Goal: Task Accomplishment & Management: Use online tool/utility

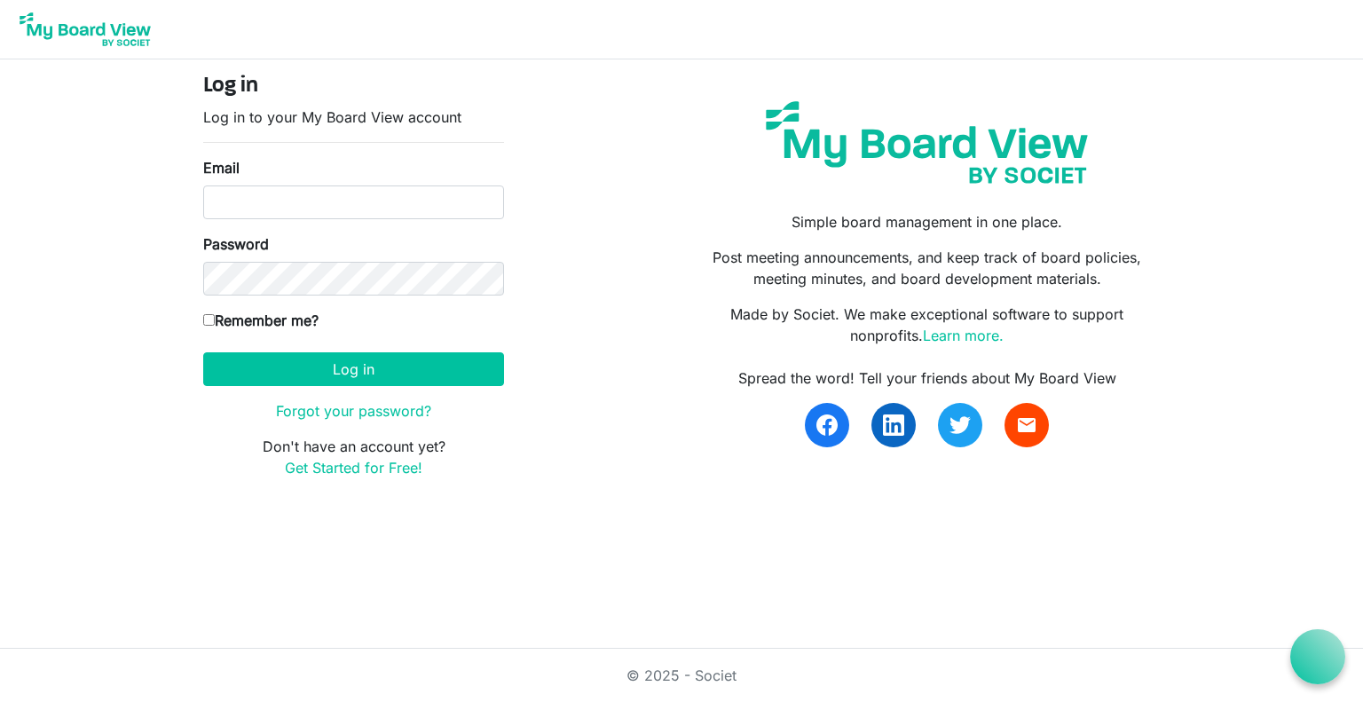
click at [269, 176] on div "Email" at bounding box center [353, 188] width 301 height 62
click at [265, 189] on input "Email" at bounding box center [353, 202] width 301 height 34
type input "anzbcc@breastcancercommunity.nz"
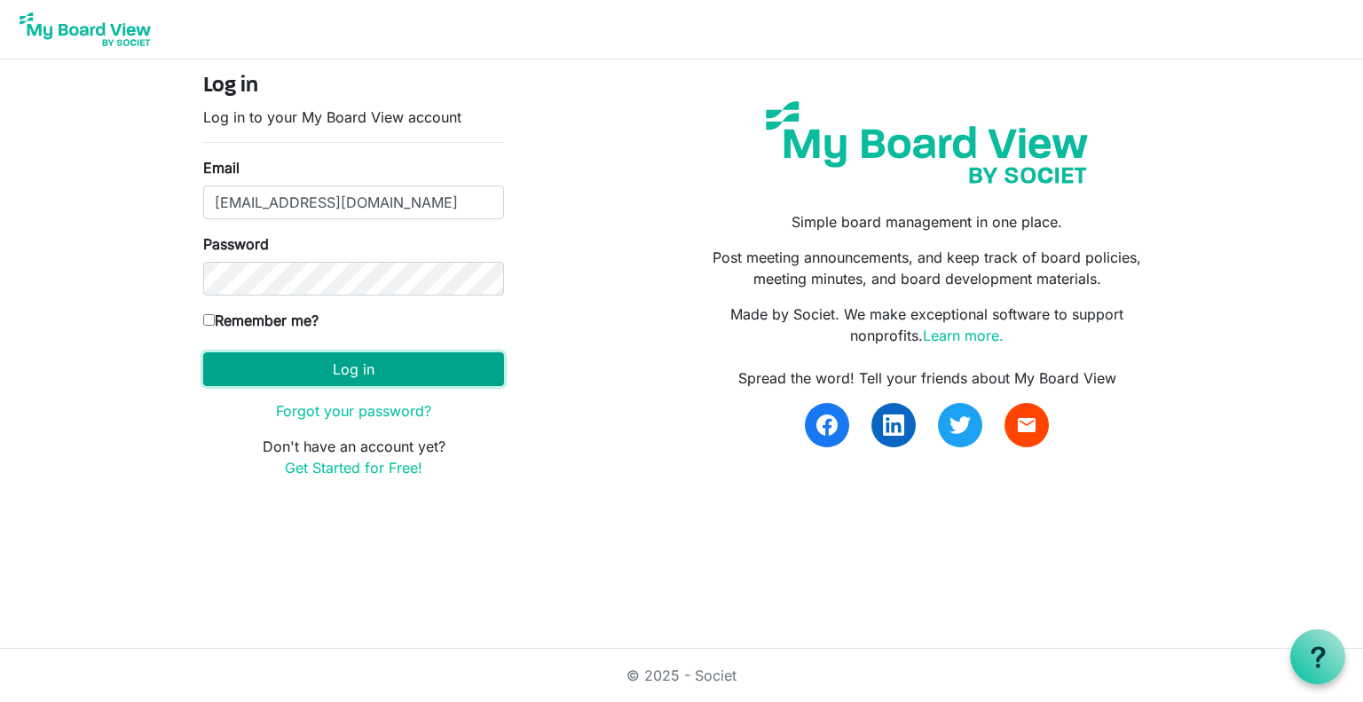
click at [356, 367] on button "Log in" at bounding box center [353, 369] width 301 height 34
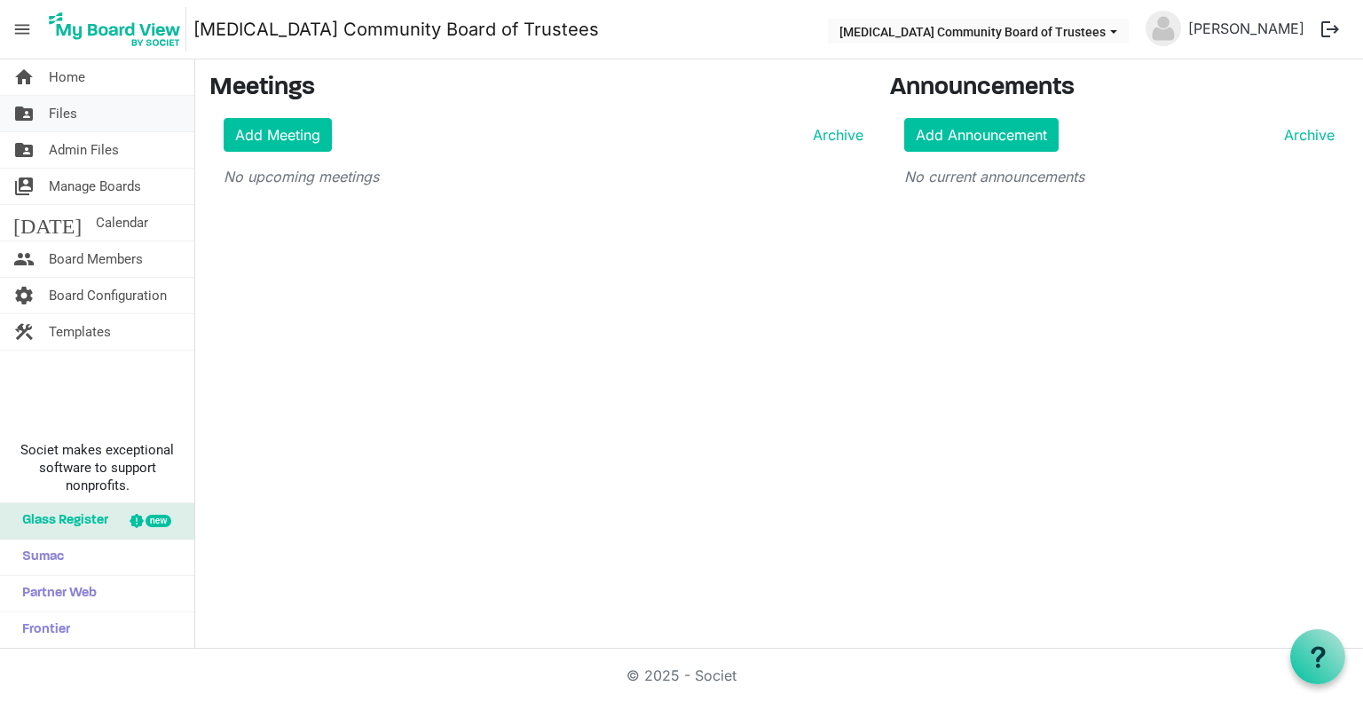
click at [67, 109] on span "Files" at bounding box center [63, 114] width 28 height 36
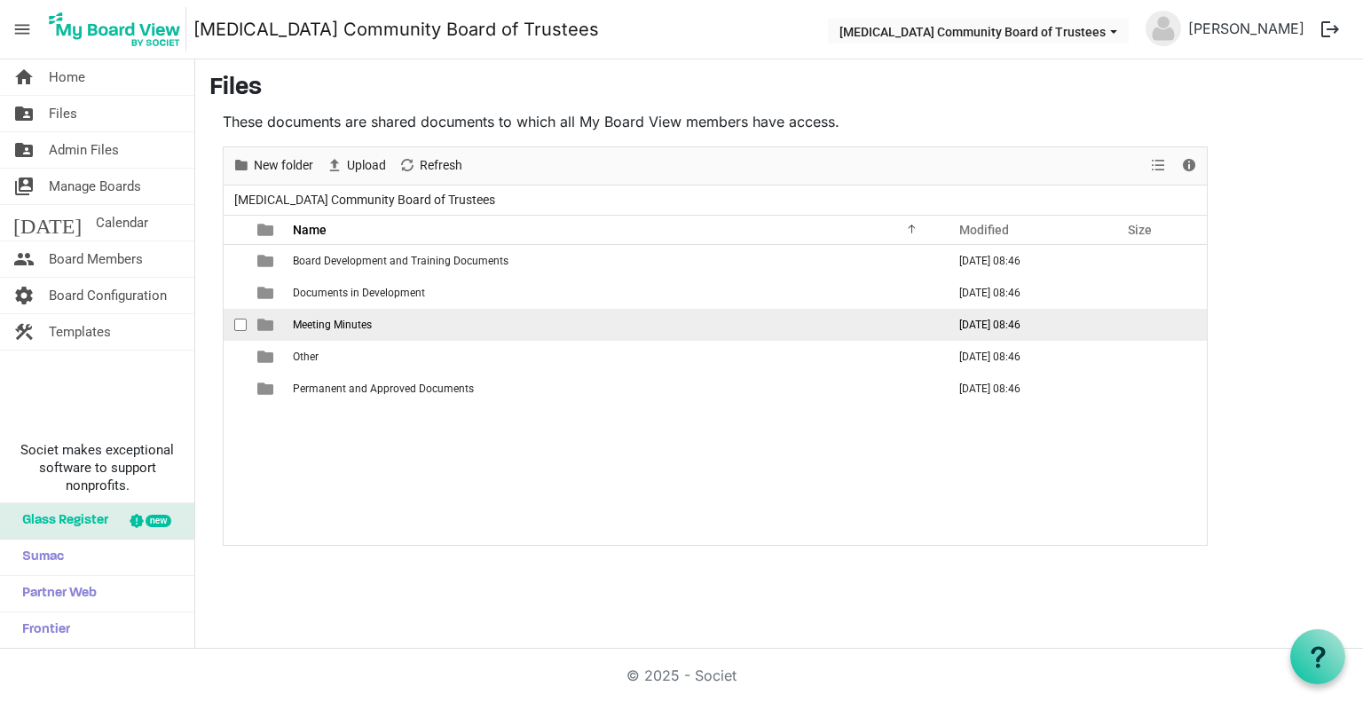
click at [351, 320] on span "Meeting Minutes" at bounding box center [332, 325] width 79 height 12
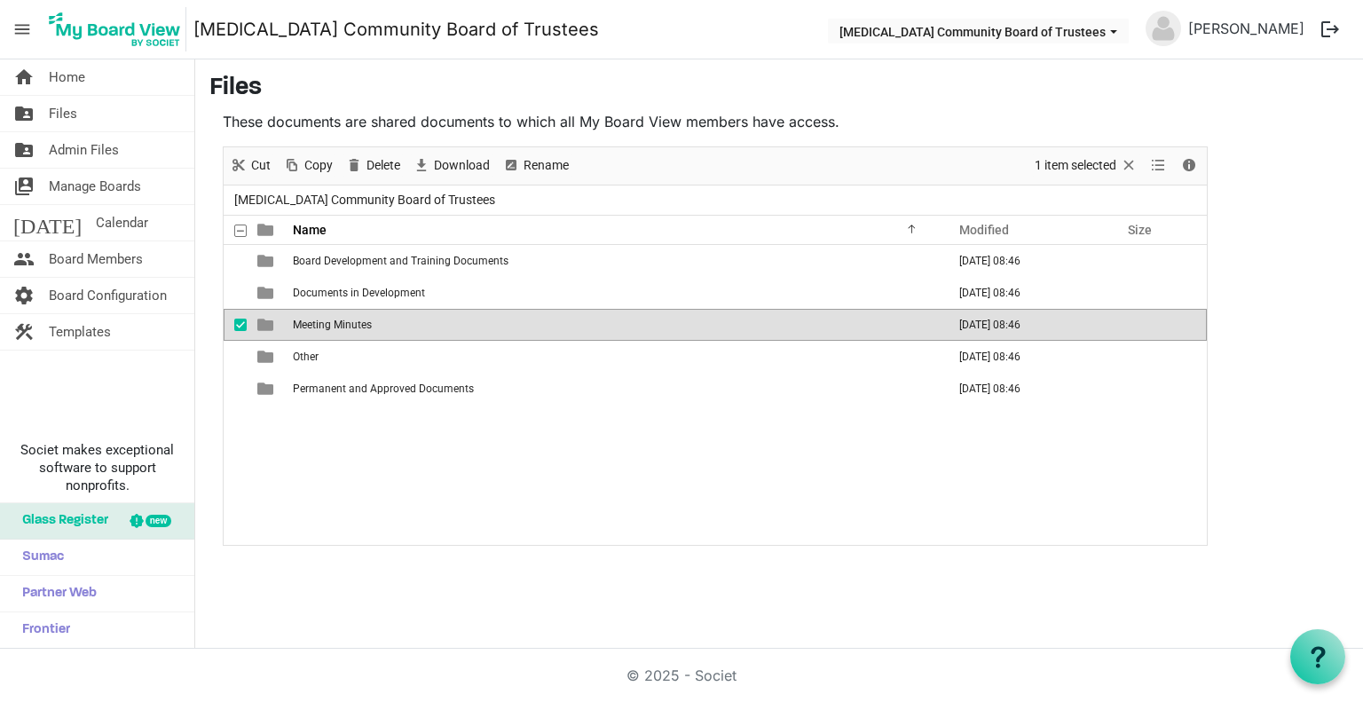
click at [351, 320] on span "Meeting Minutes" at bounding box center [332, 325] width 79 height 12
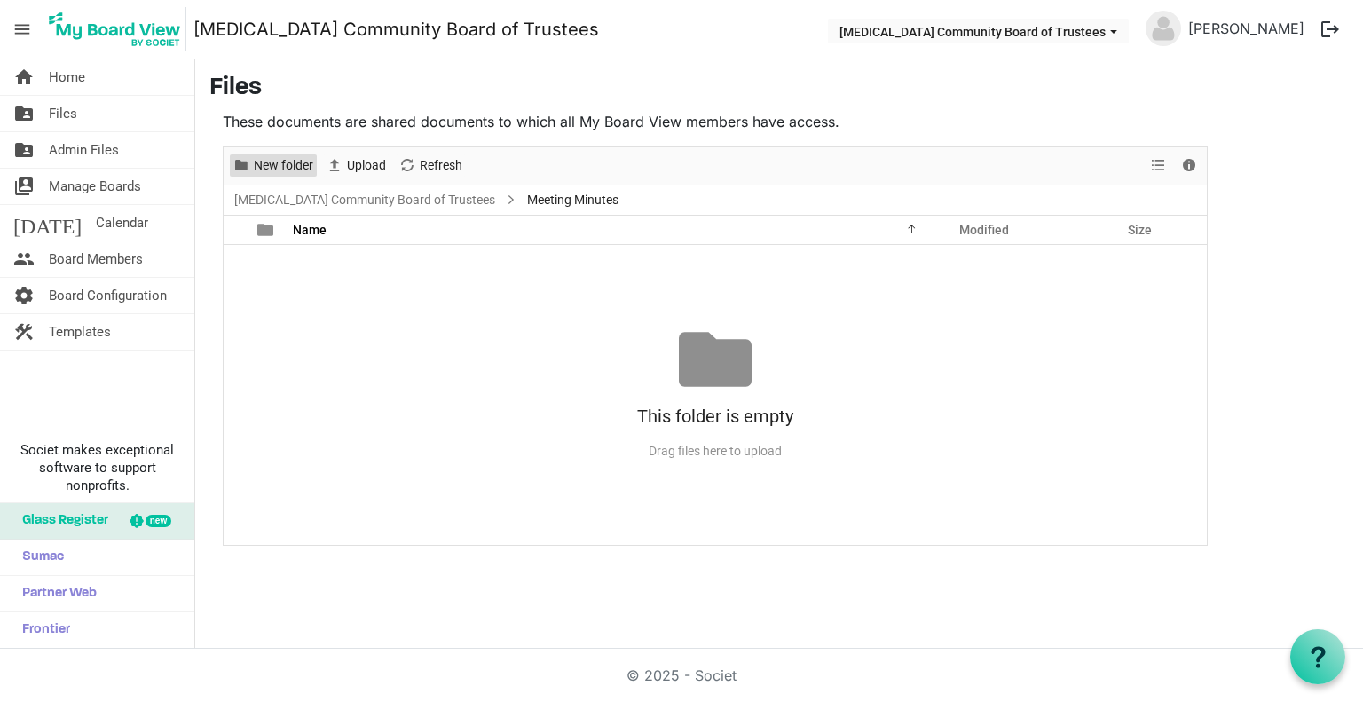
click at [273, 157] on span "New folder" at bounding box center [283, 165] width 63 height 22
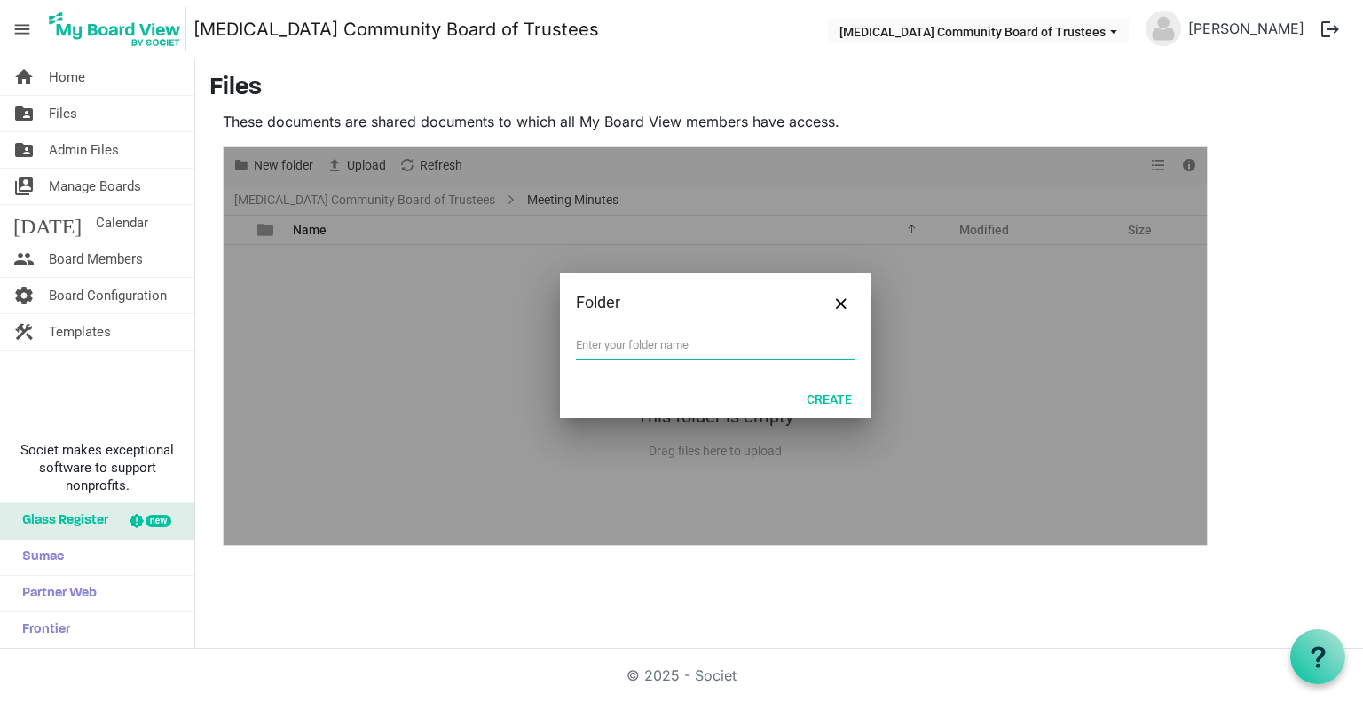
click at [673, 342] on input "text" at bounding box center [715, 345] width 279 height 27
type input "2025"
click at [845, 395] on button "Create" at bounding box center [829, 398] width 68 height 25
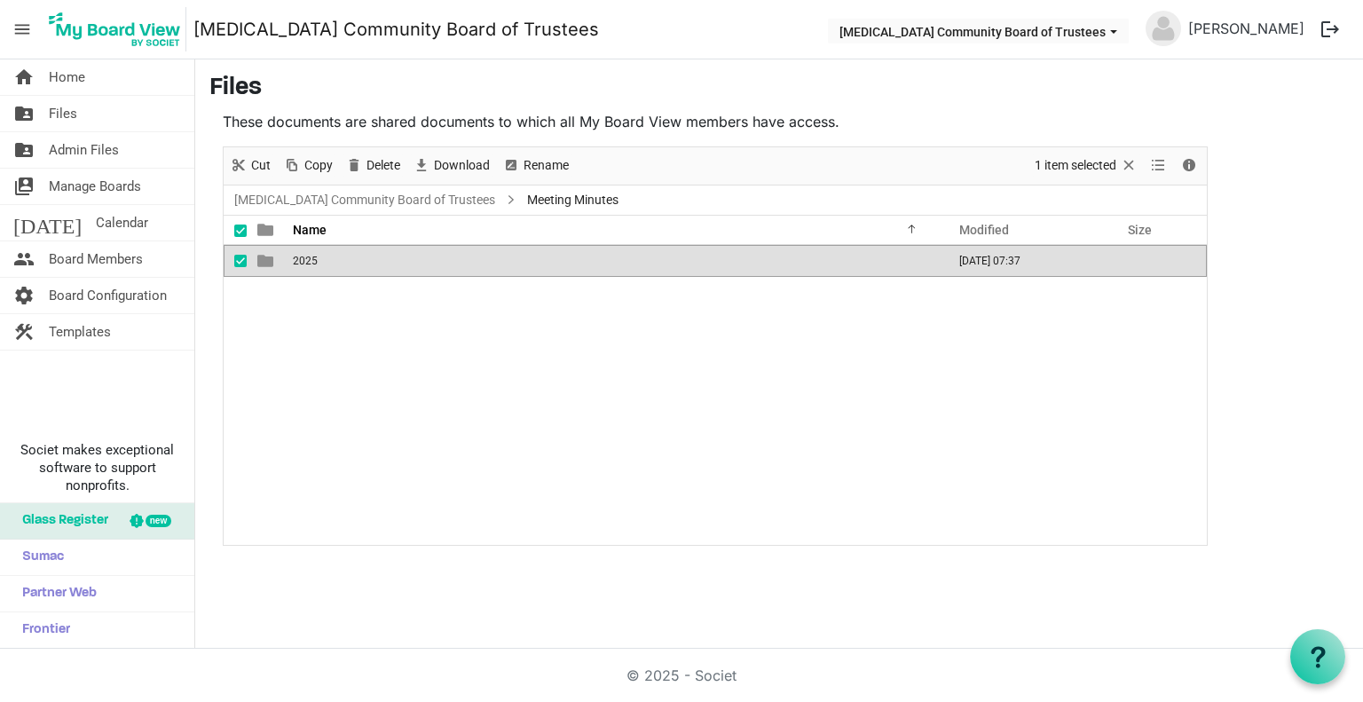
click at [306, 264] on span "2025" at bounding box center [305, 261] width 25 height 12
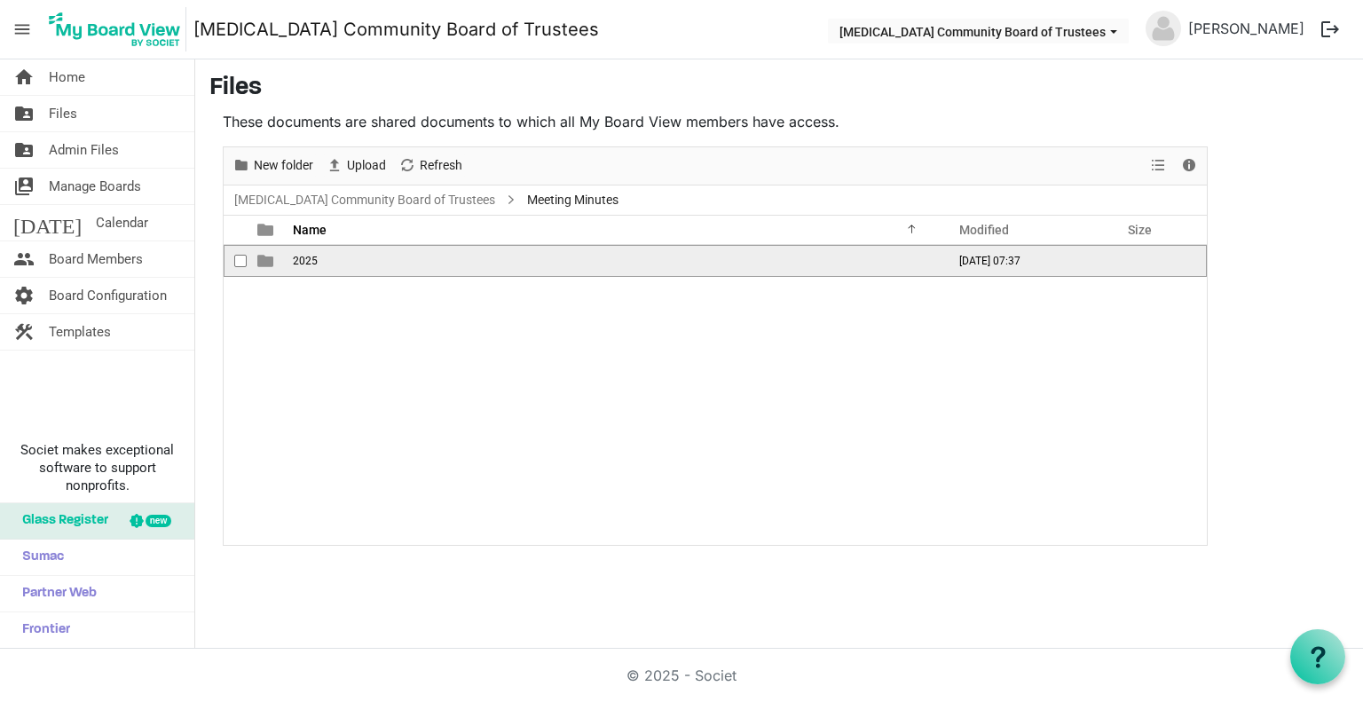
click at [306, 264] on span "2025" at bounding box center [305, 261] width 25 height 12
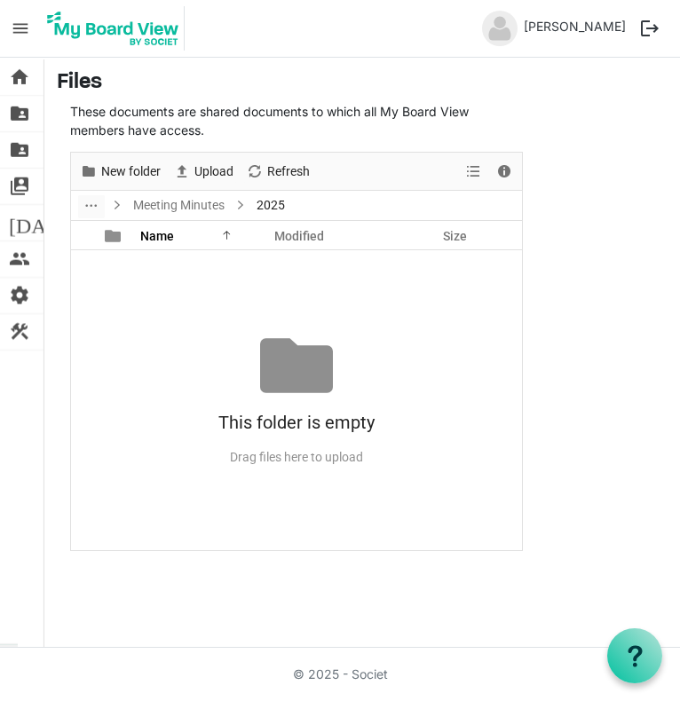
click at [281, 390] on div at bounding box center [296, 365] width 73 height 73
click at [307, 414] on div "This folder is empty Drag files here to upload" at bounding box center [296, 400] width 451 height 143
click at [304, 416] on div "This folder is empty" at bounding box center [296, 422] width 451 height 41
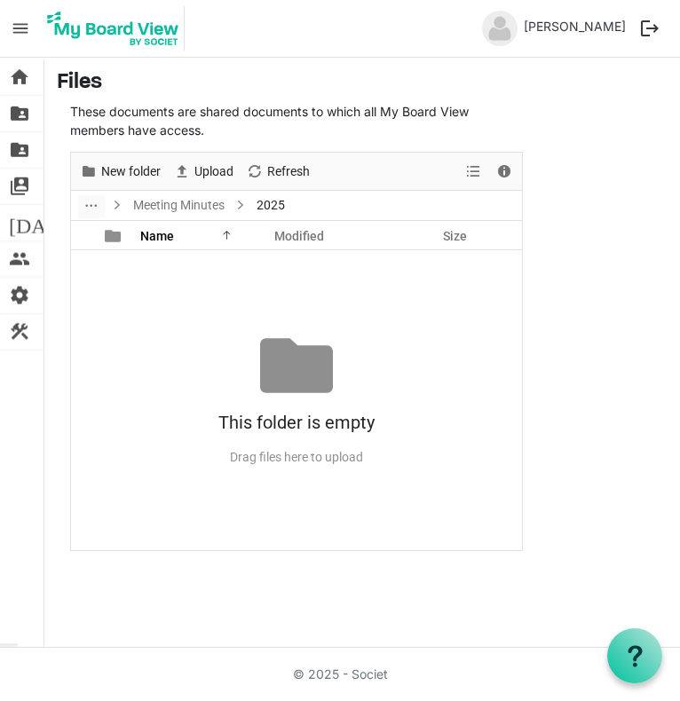
click at [319, 463] on div "Drag files here to upload" at bounding box center [296, 457] width 451 height 29
click at [320, 463] on div "Drag files here to upload" at bounding box center [296, 457] width 451 height 29
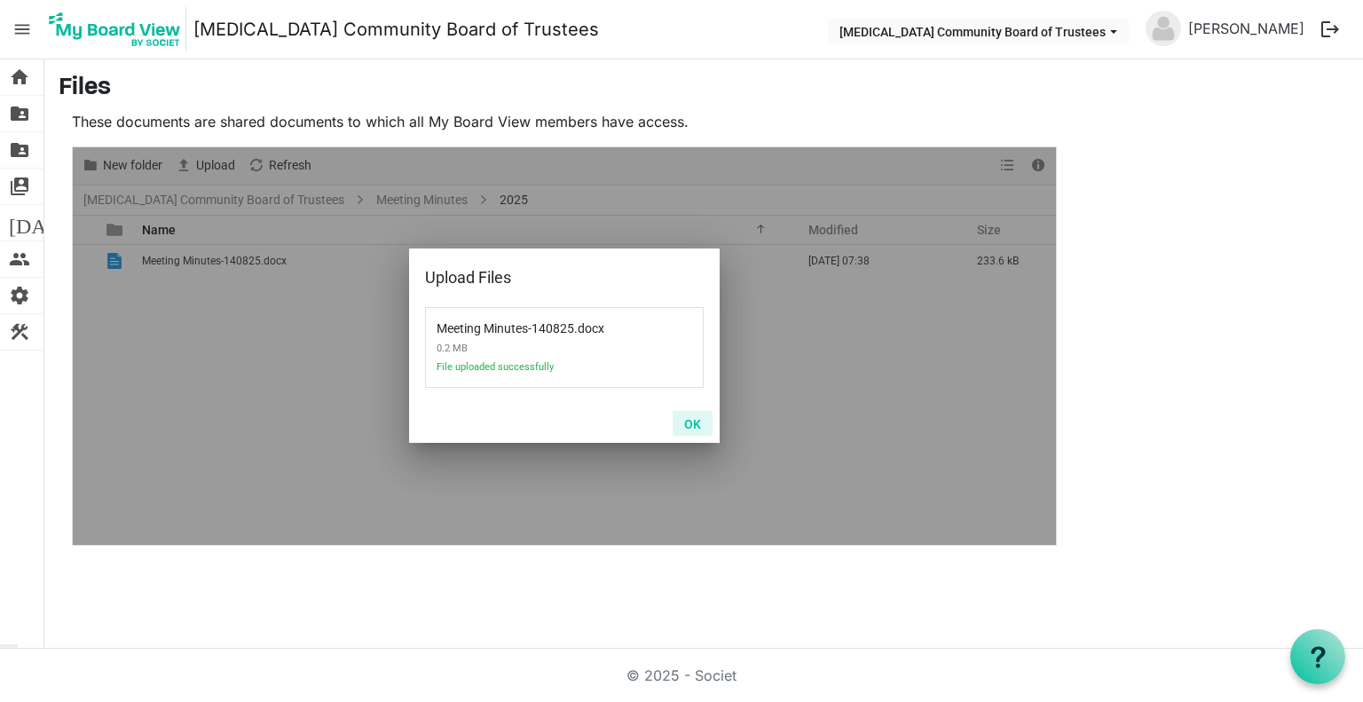
click at [695, 422] on button "OK" at bounding box center [693, 423] width 40 height 25
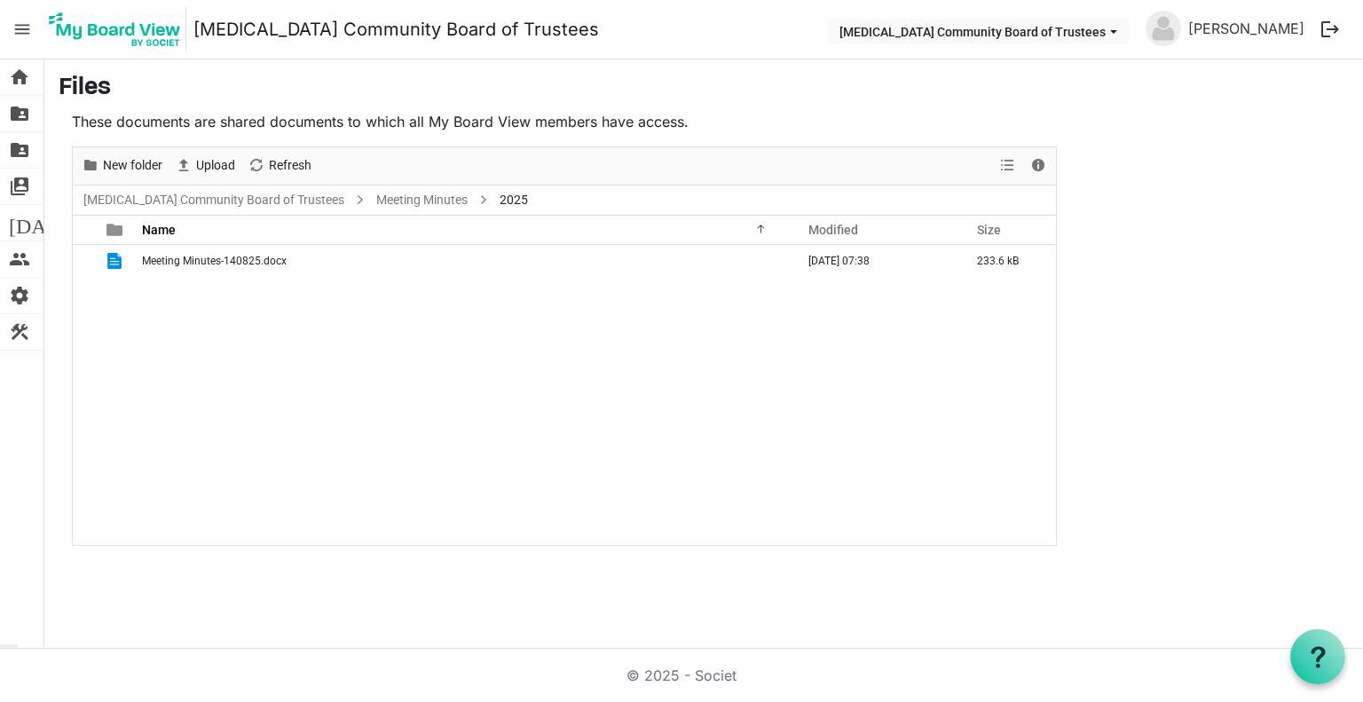
click at [83, 82] on h3 "Files" at bounding box center [704, 89] width 1290 height 30
click at [16, 74] on span "home" at bounding box center [19, 77] width 21 height 36
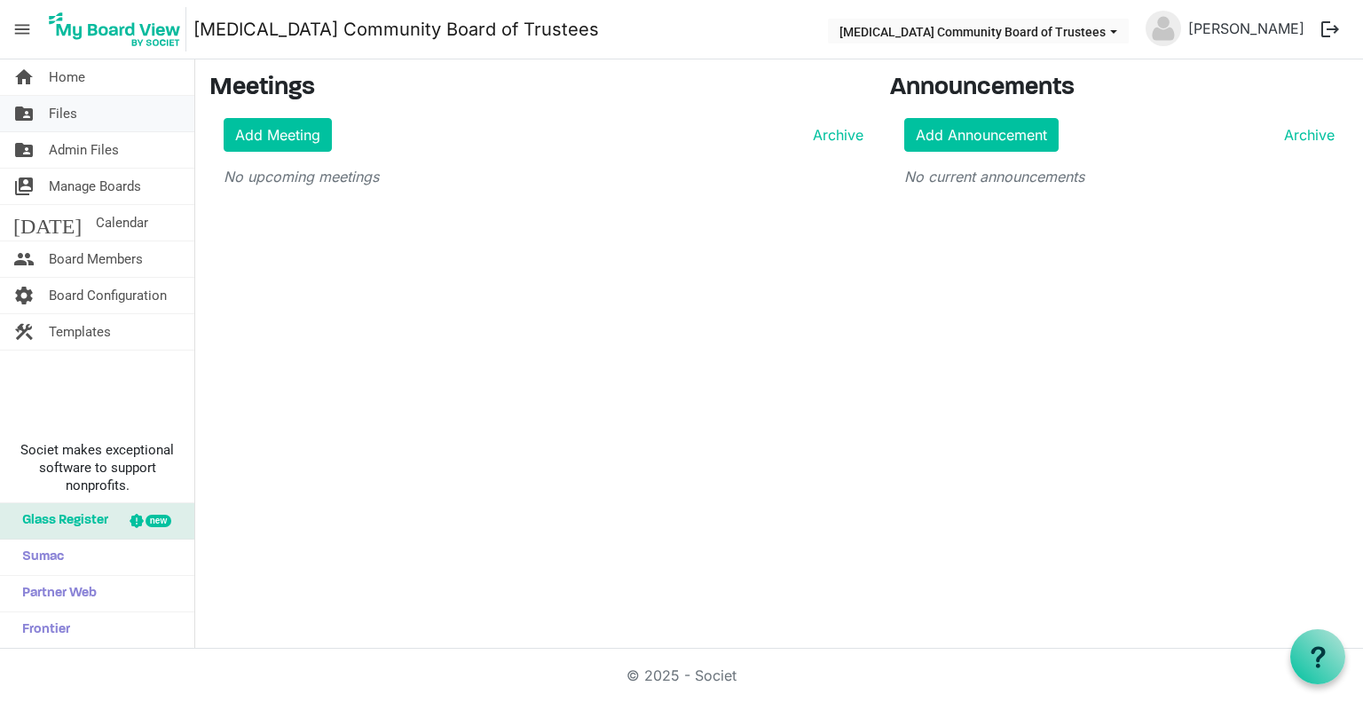
click at [62, 111] on span "Files" at bounding box center [63, 114] width 28 height 36
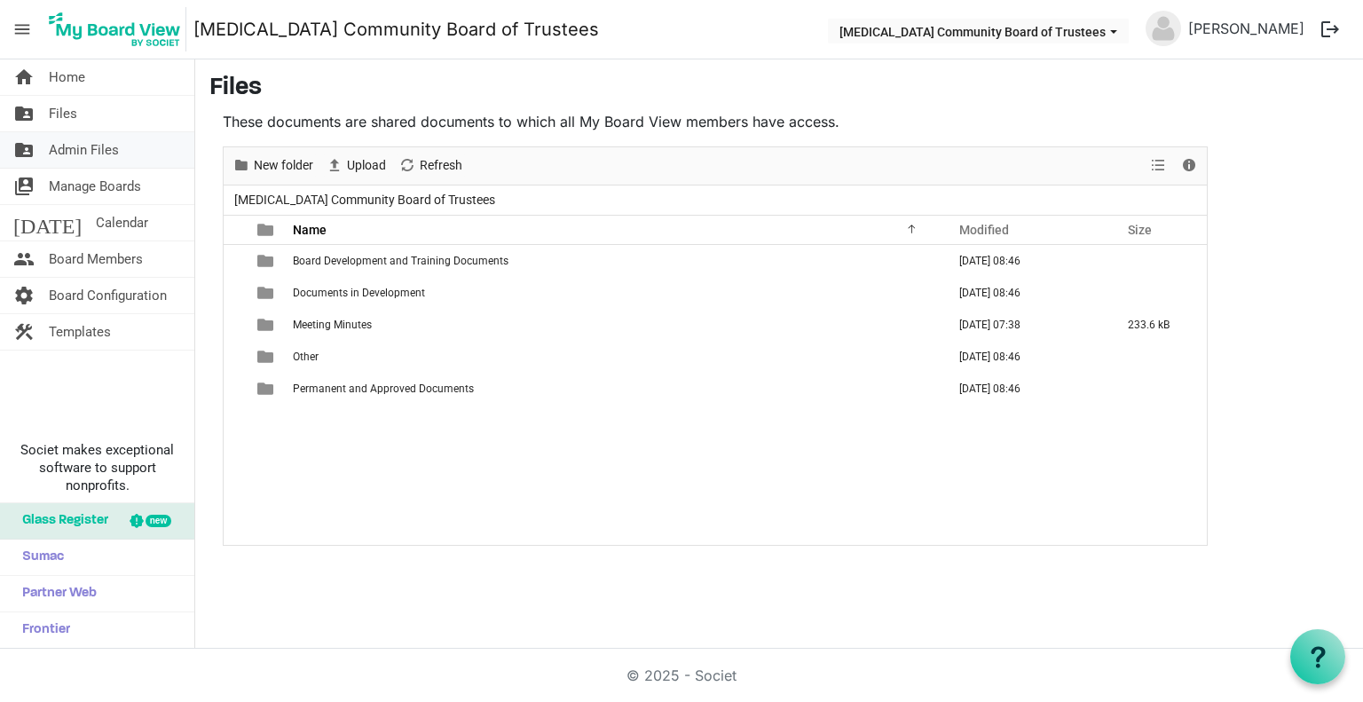
click at [108, 139] on span "Admin Files" at bounding box center [84, 150] width 70 height 36
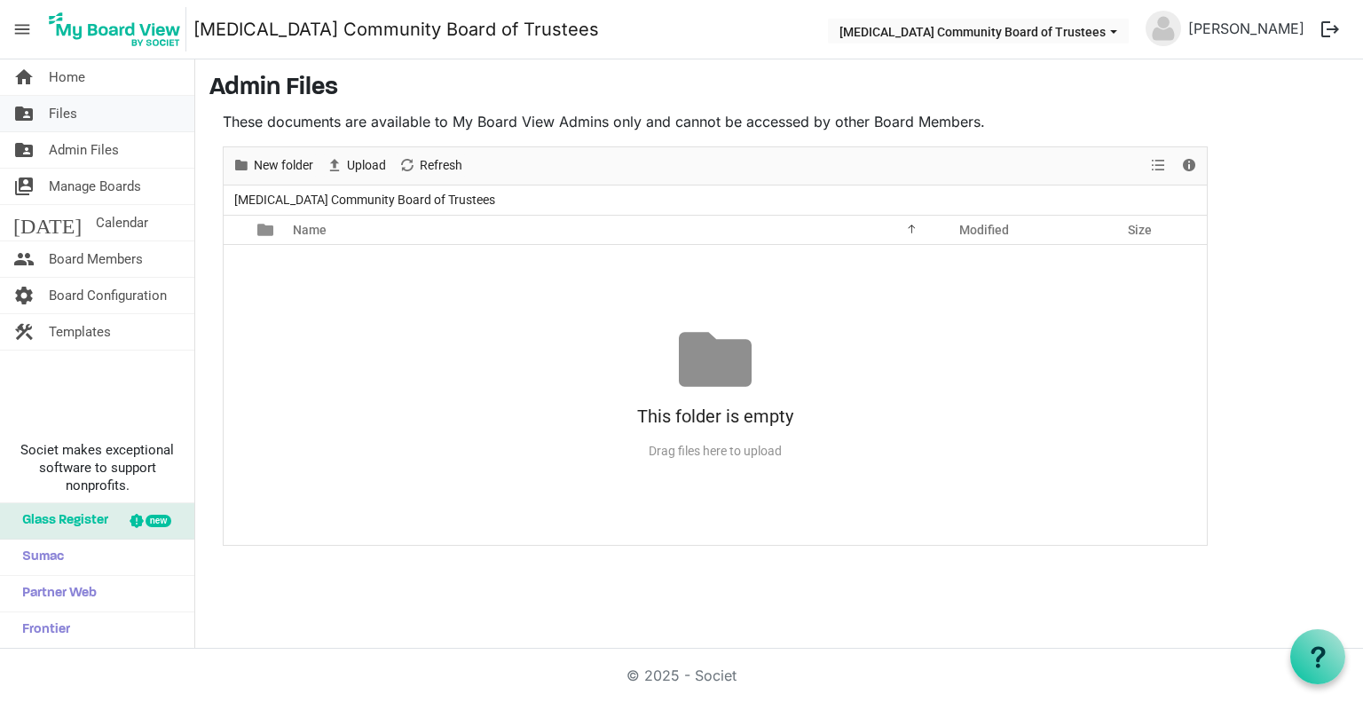
click at [64, 108] on span "Files" at bounding box center [63, 114] width 28 height 36
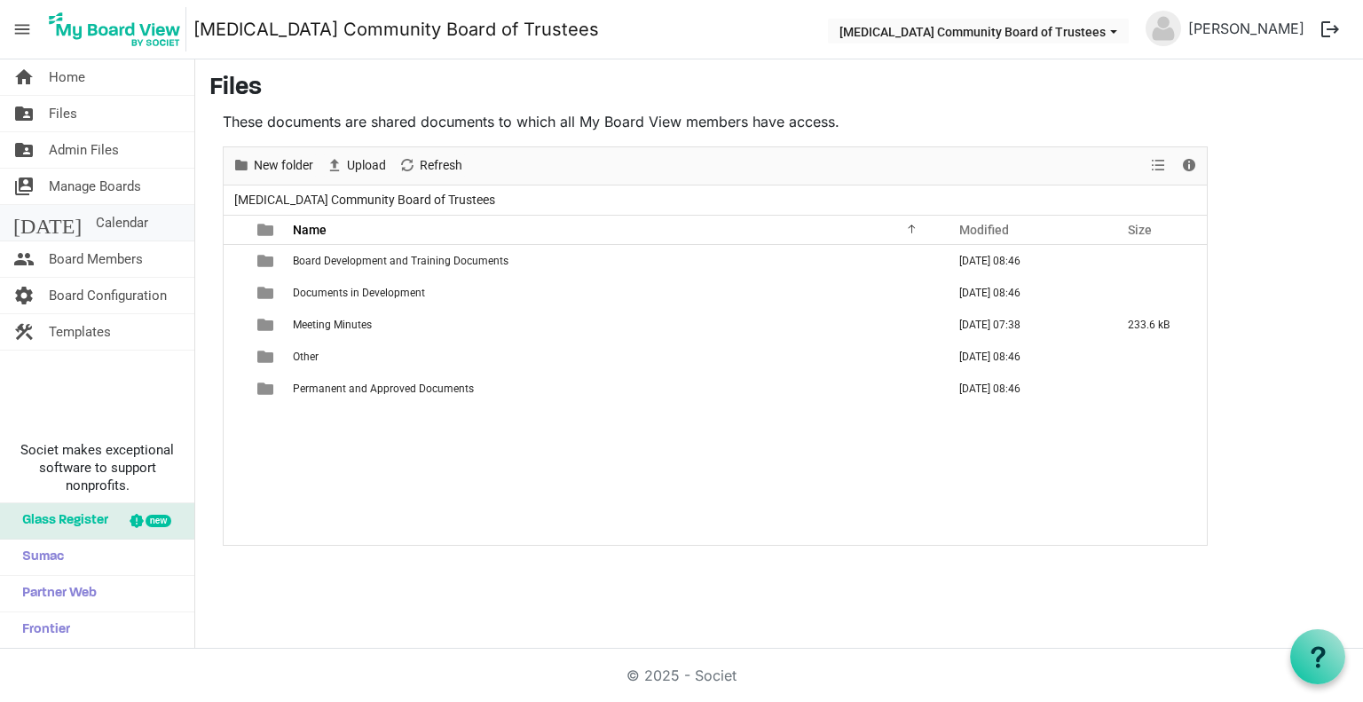
click at [96, 209] on span "Calendar" at bounding box center [122, 223] width 52 height 36
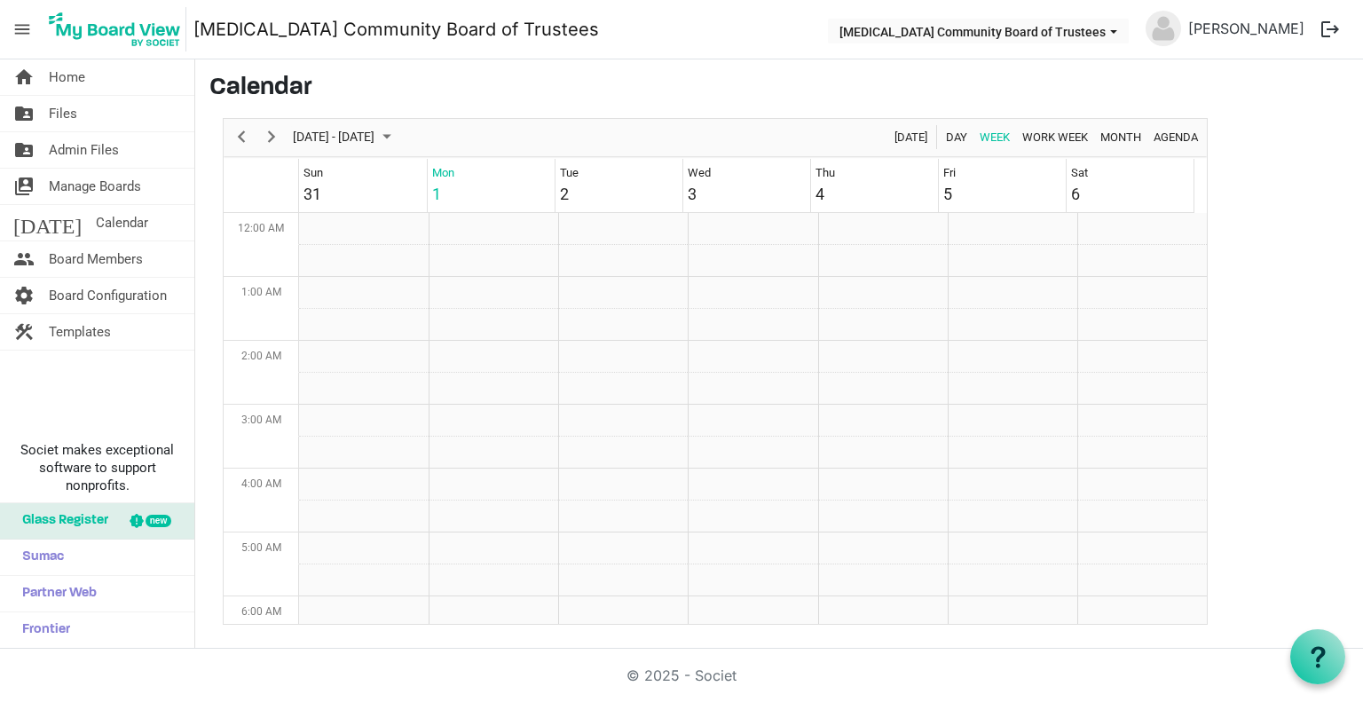
scroll to position [575, 0]
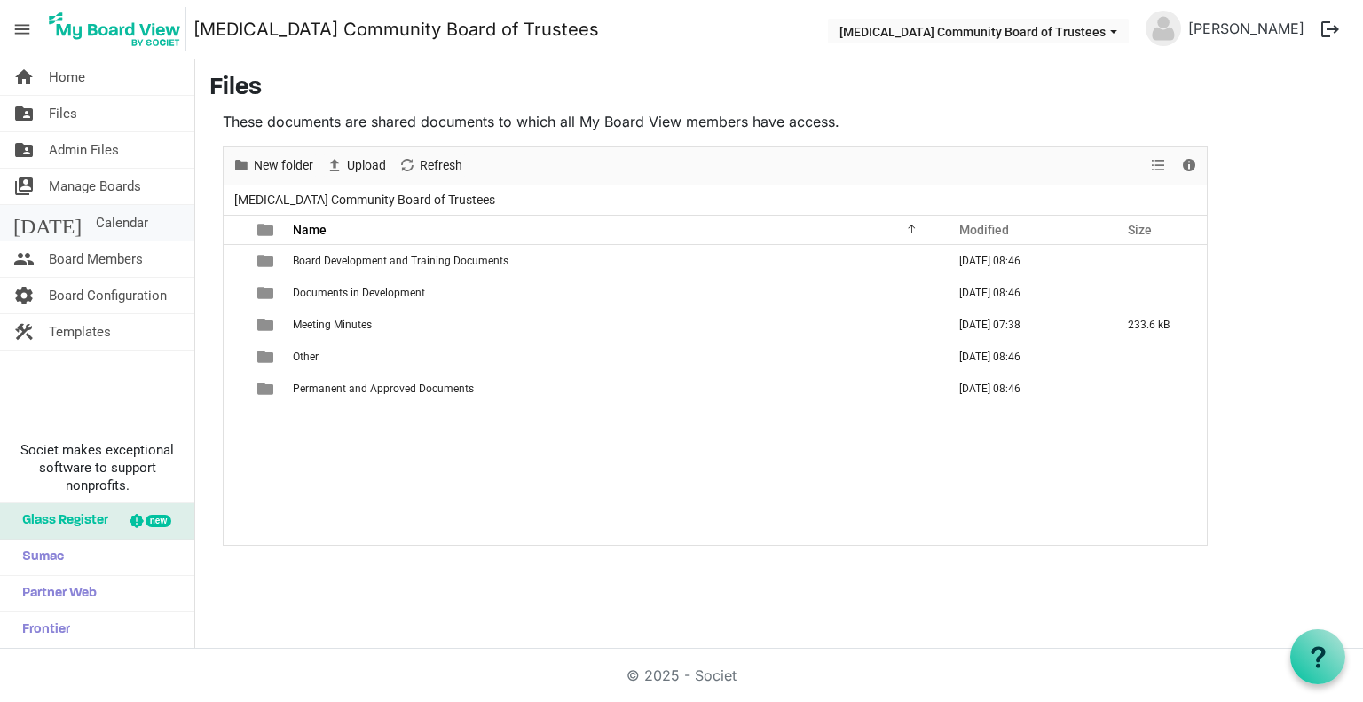
click at [96, 217] on span "Calendar" at bounding box center [122, 223] width 52 height 36
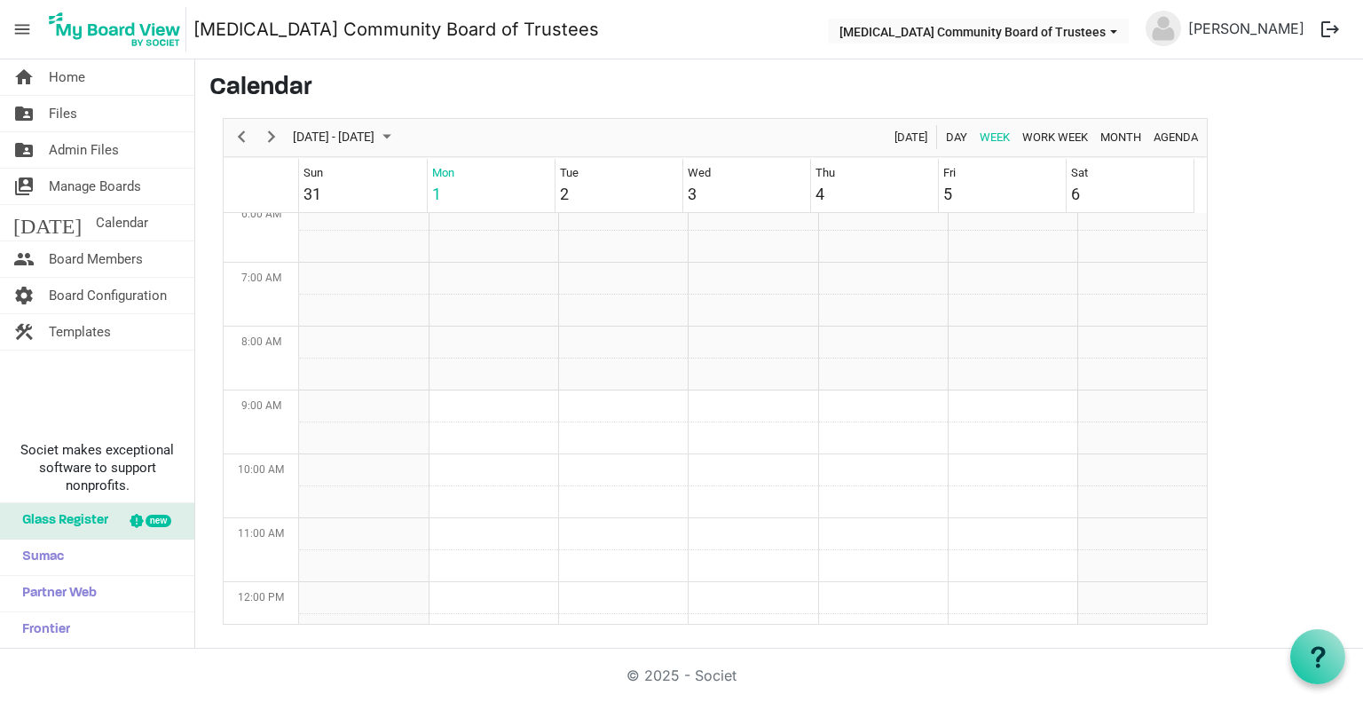
scroll to position [43, 0]
click at [1044, 135] on span "Work Week" at bounding box center [1055, 137] width 69 height 22
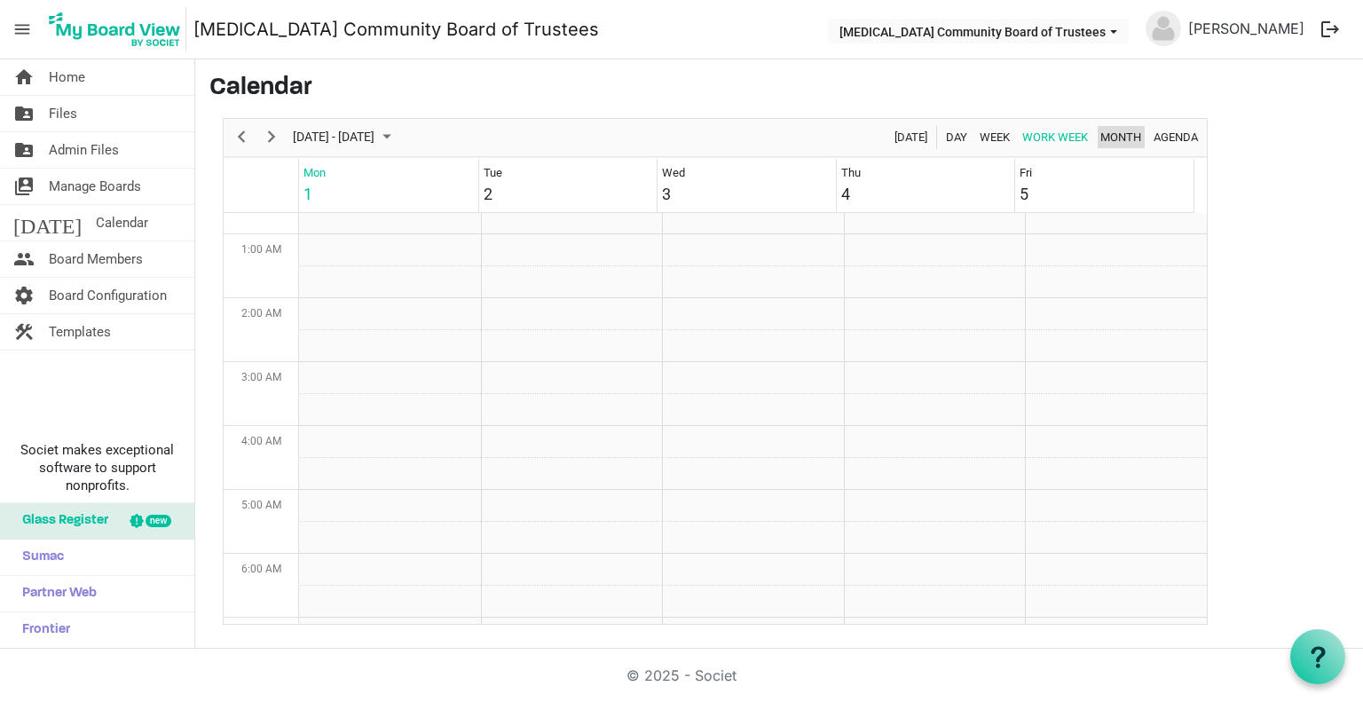
click at [1124, 134] on span "Month" at bounding box center [1121, 137] width 44 height 22
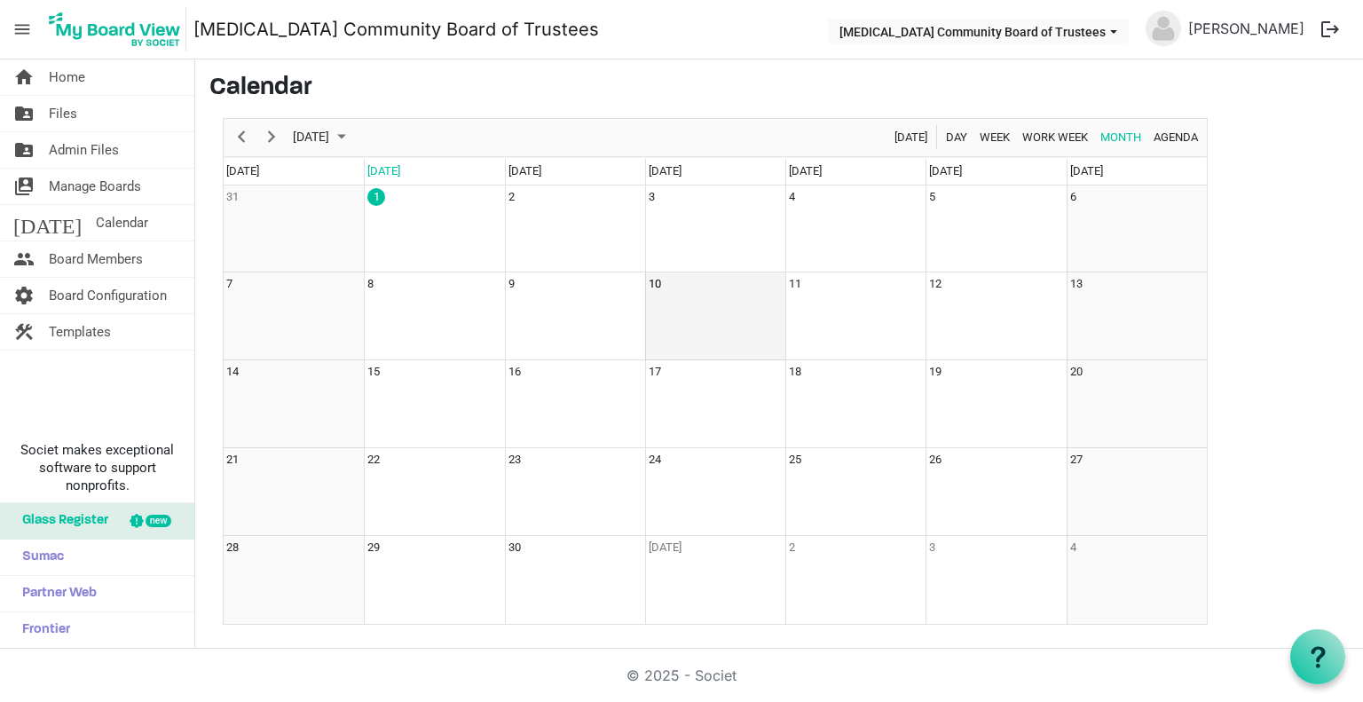
click at [658, 303] on td "10" at bounding box center [715, 316] width 140 height 88
click at [681, 301] on td "10" at bounding box center [715, 316] width 140 height 88
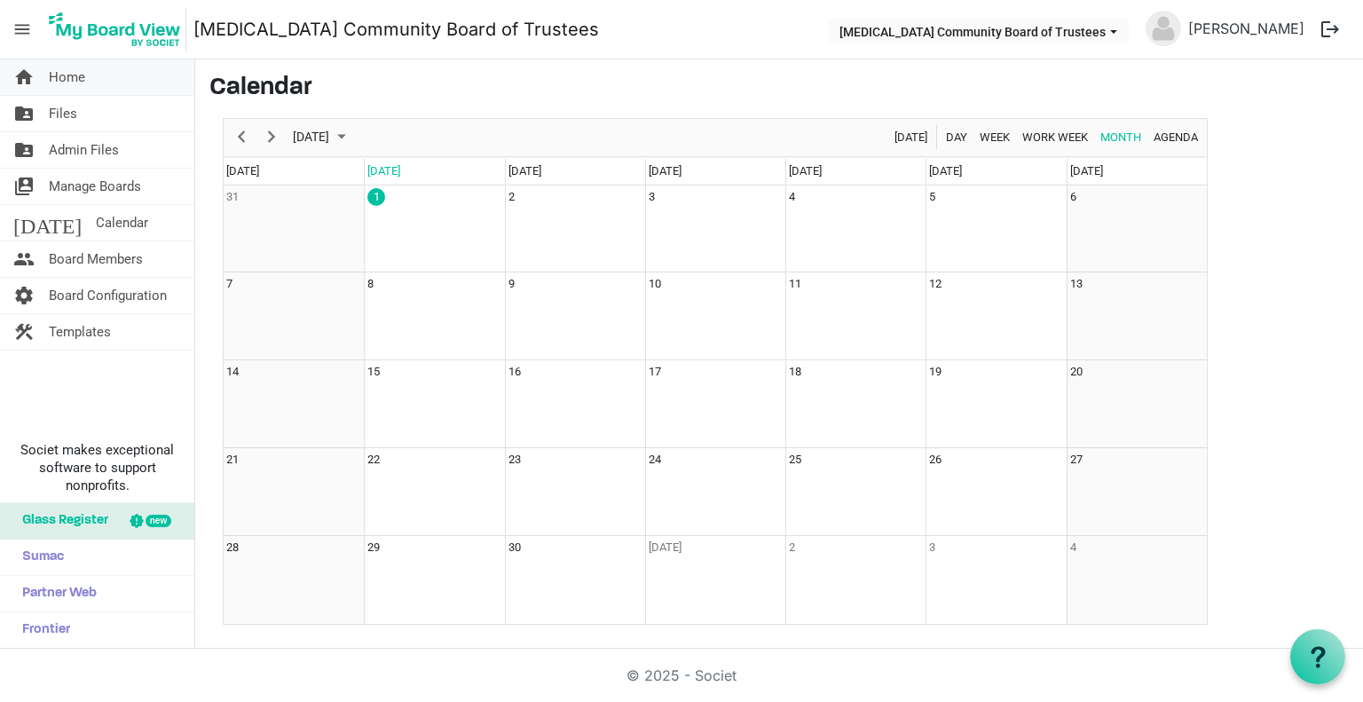
click at [70, 78] on span "Home" at bounding box center [67, 77] width 36 height 36
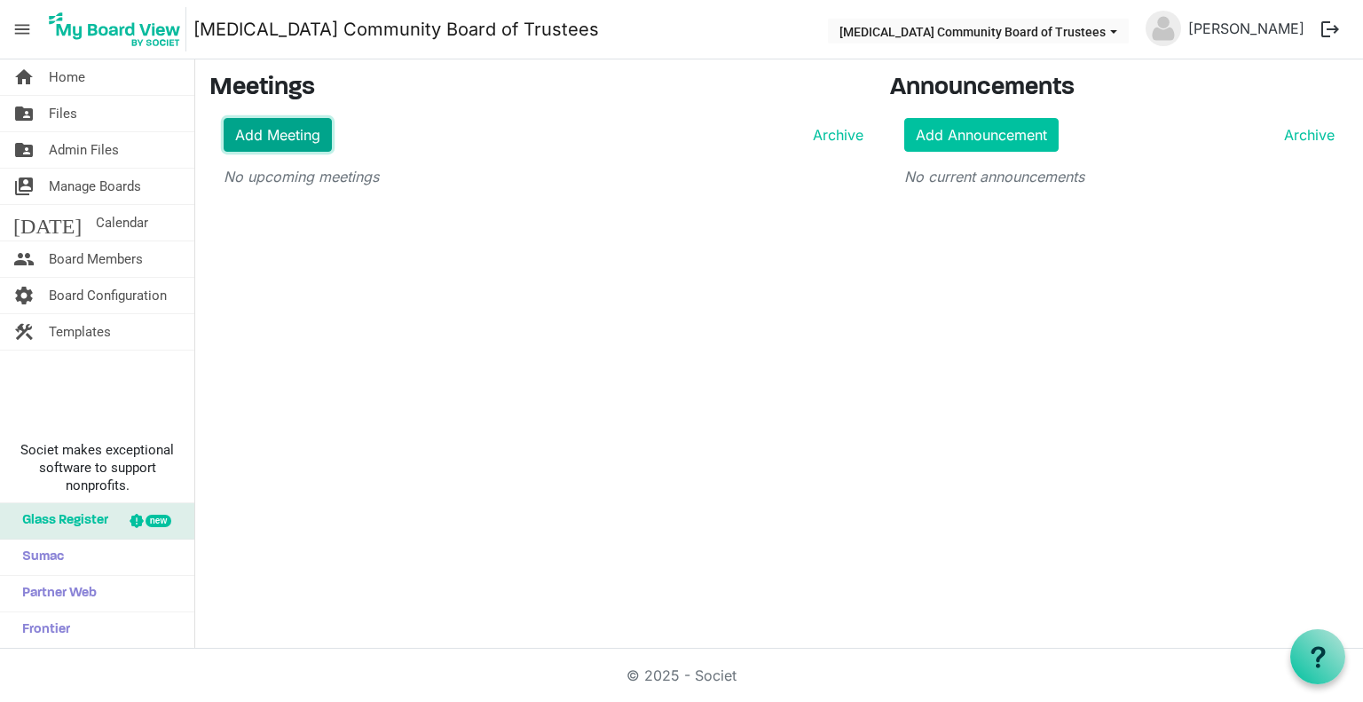
click at [292, 138] on link "Add Meeting" at bounding box center [278, 135] width 108 height 34
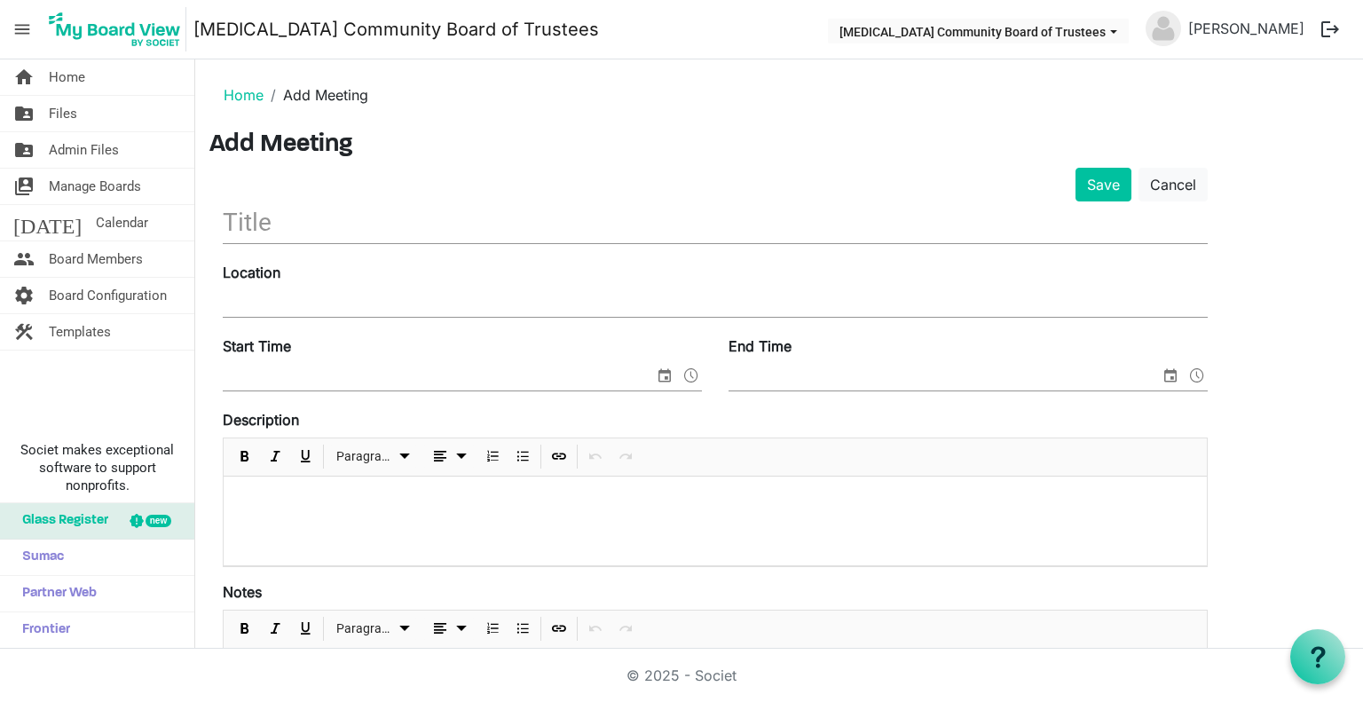
click at [1237, 94] on ol "Home Add Meeting" at bounding box center [779, 95] width 1140 height 43
